Goal: Information Seeking & Learning: Learn about a topic

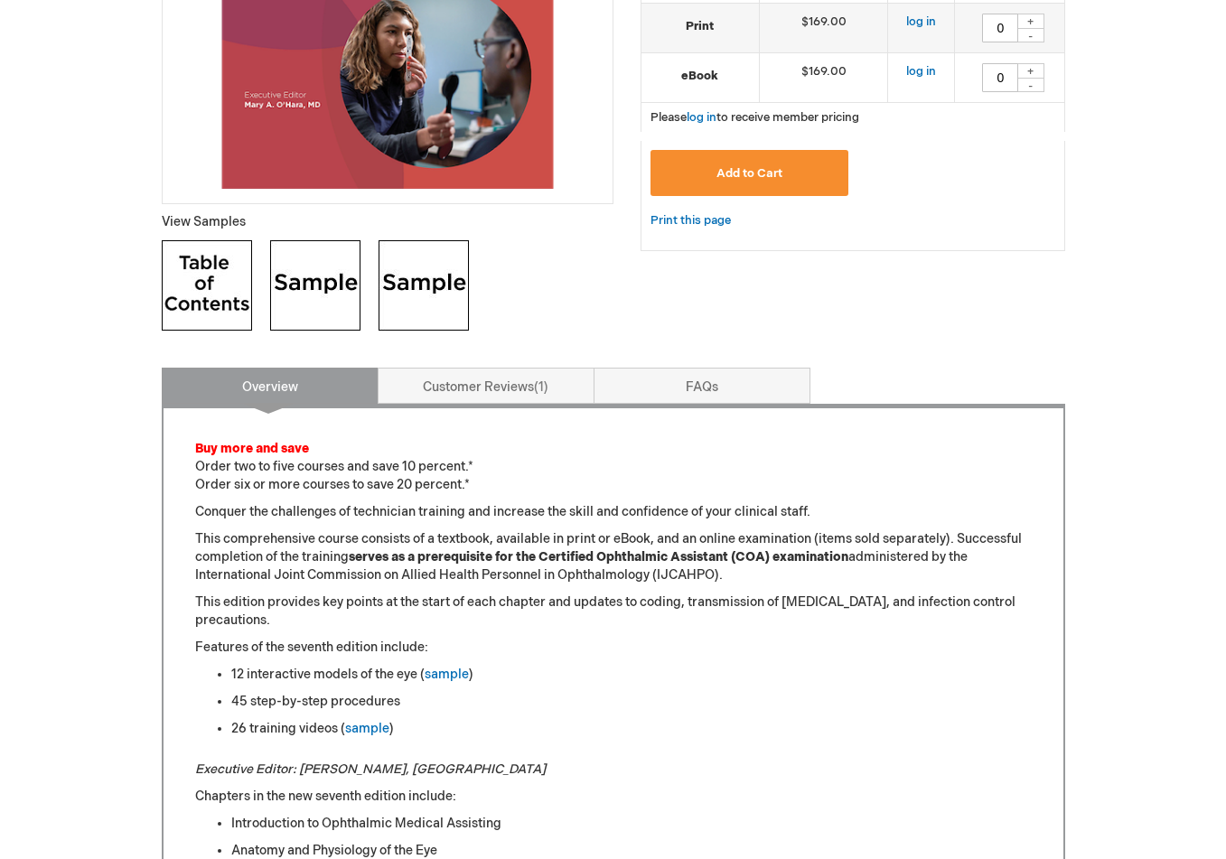
scroll to position [531, 0]
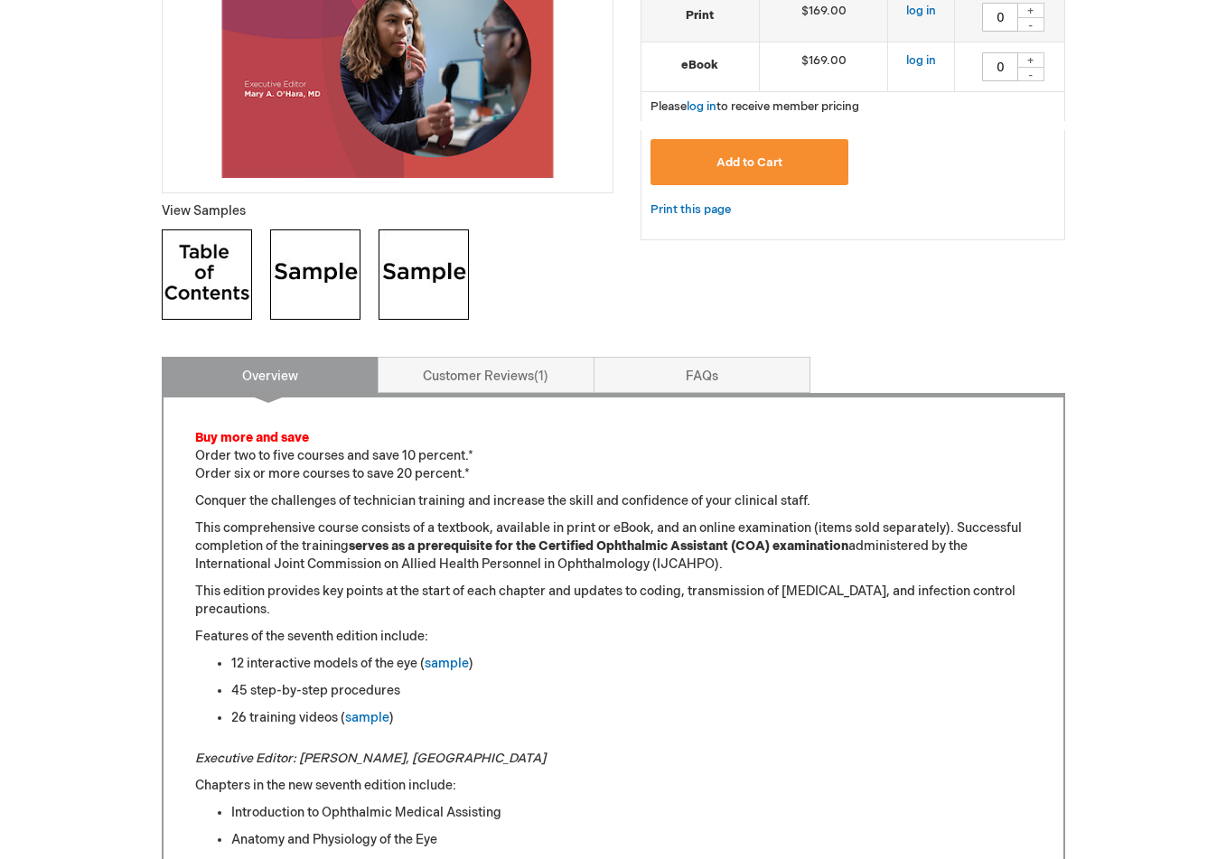
click at [214, 254] on img at bounding box center [207, 274] width 90 height 90
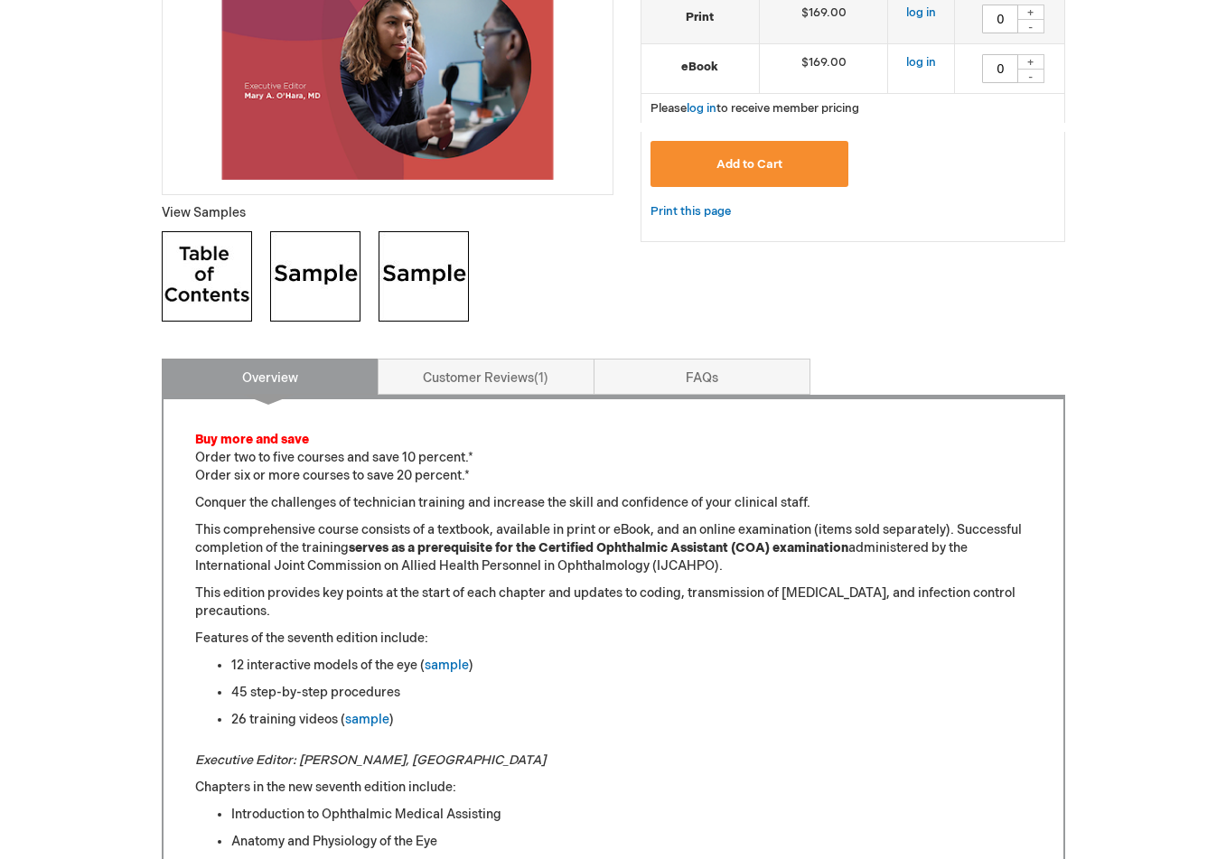
click at [318, 283] on img at bounding box center [315, 276] width 90 height 90
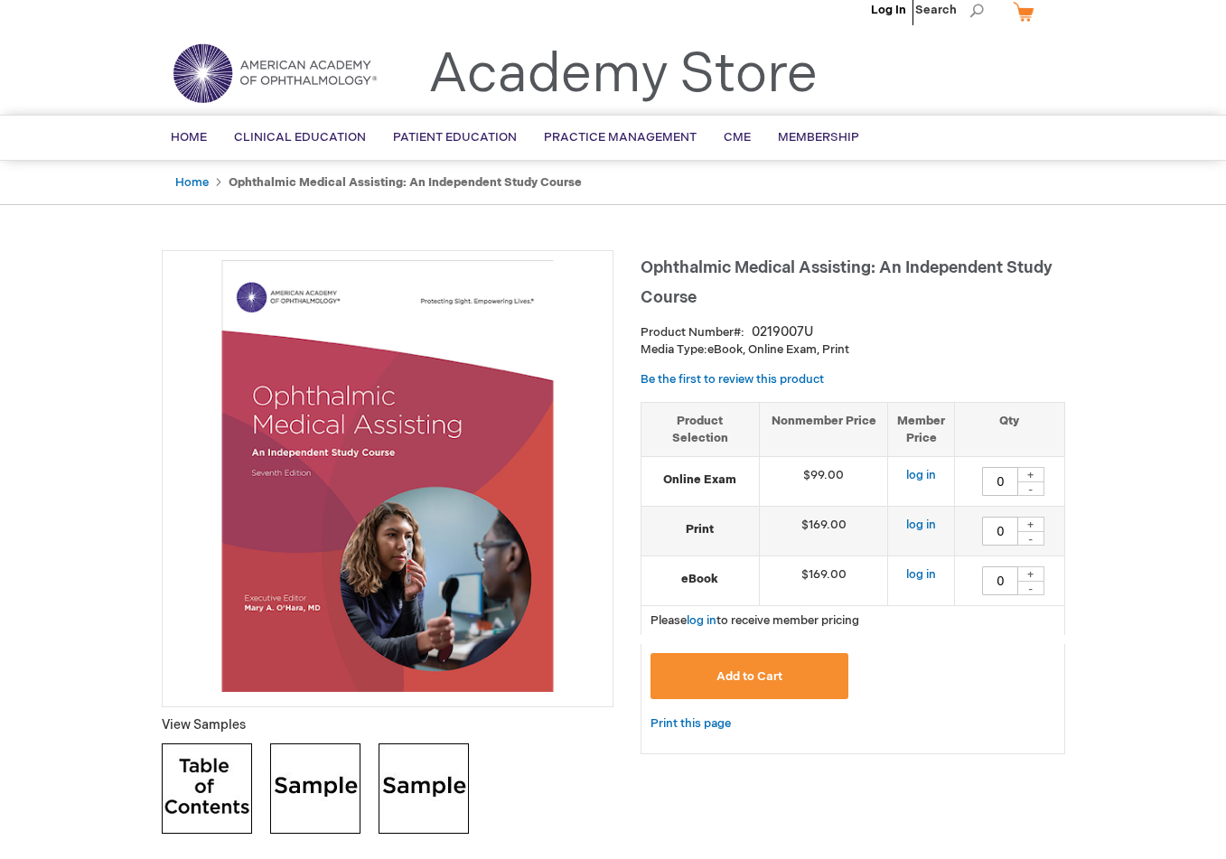
scroll to position [0, 0]
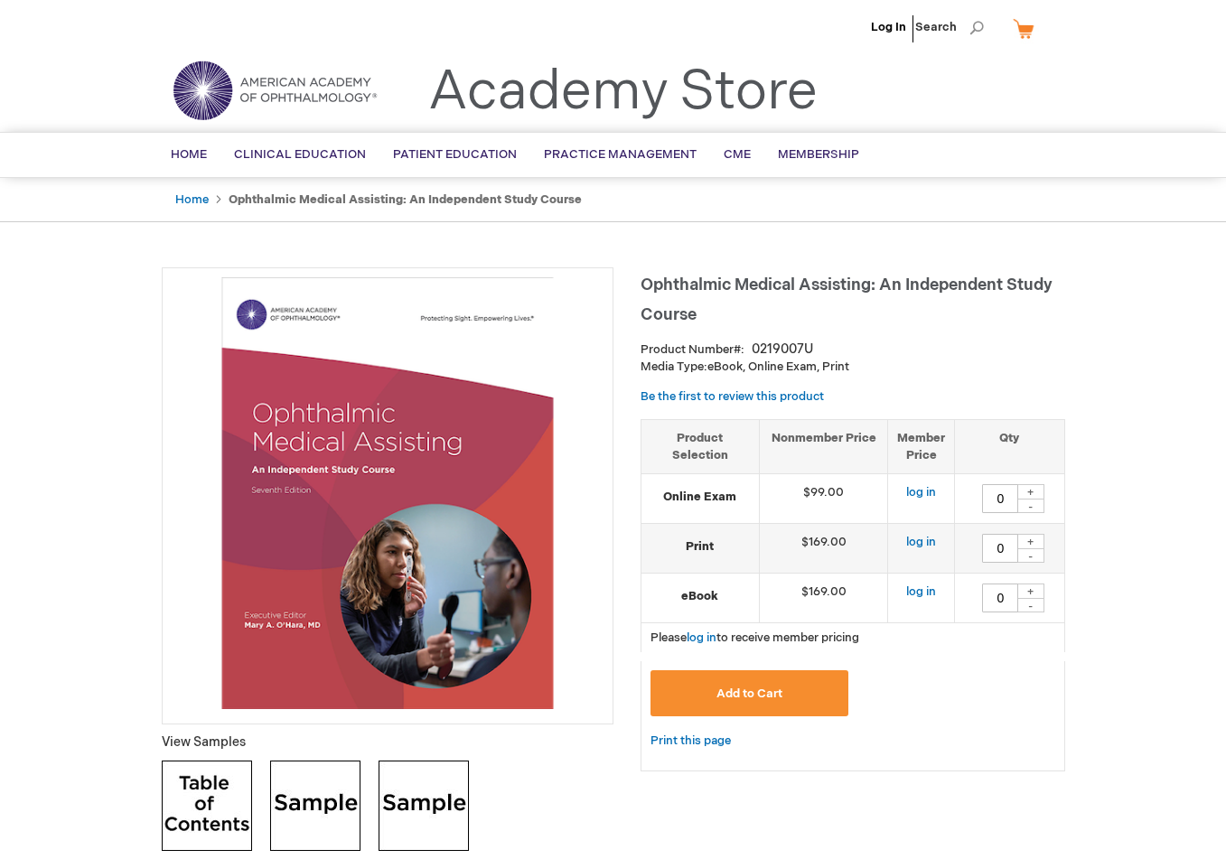
scroll to position [5, 0]
